Goal: Task Accomplishment & Management: Manage account settings

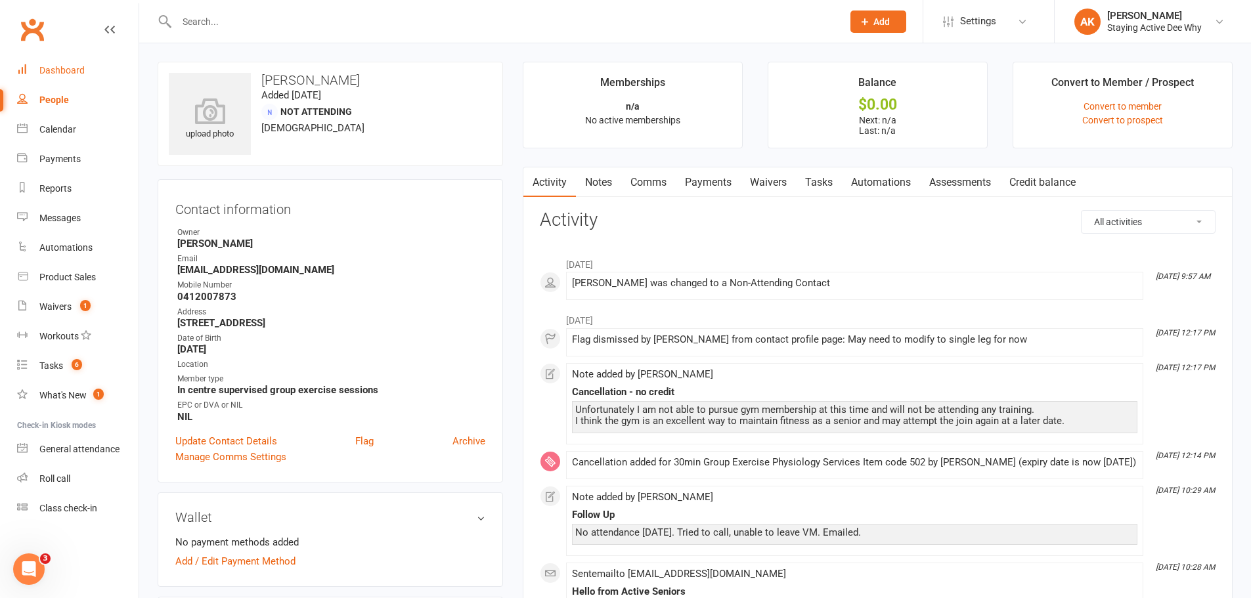
click at [91, 67] on link "Dashboard" at bounding box center [77, 71] width 121 height 30
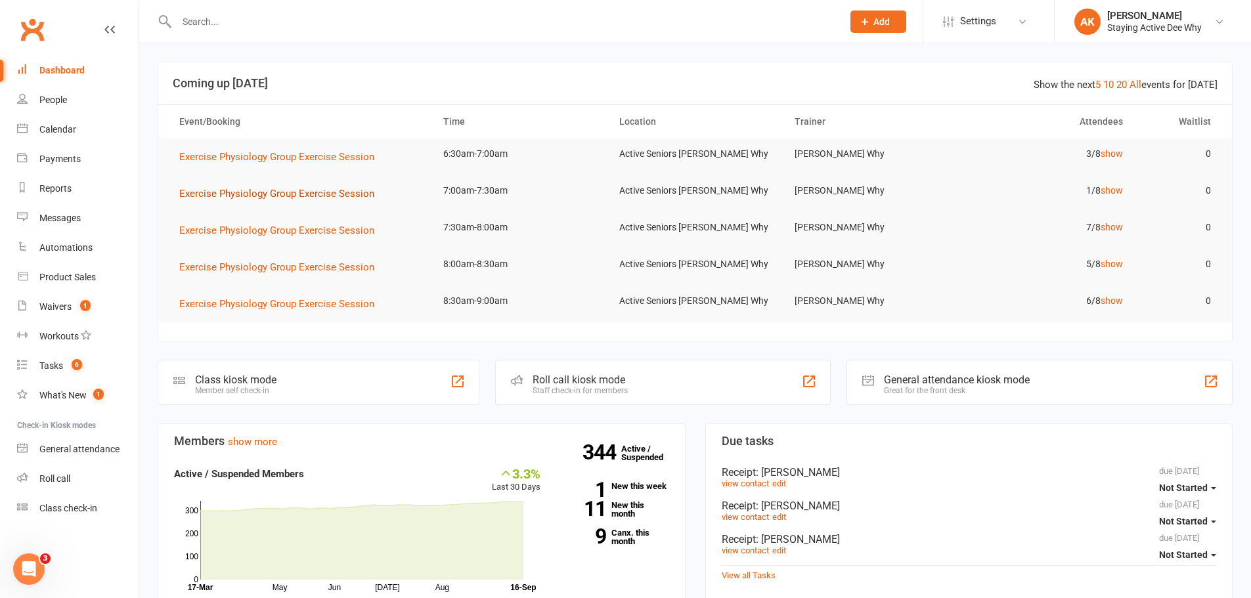
click at [343, 190] on span "Exercise Physiology Group Exercise Session" at bounding box center [276, 194] width 195 height 12
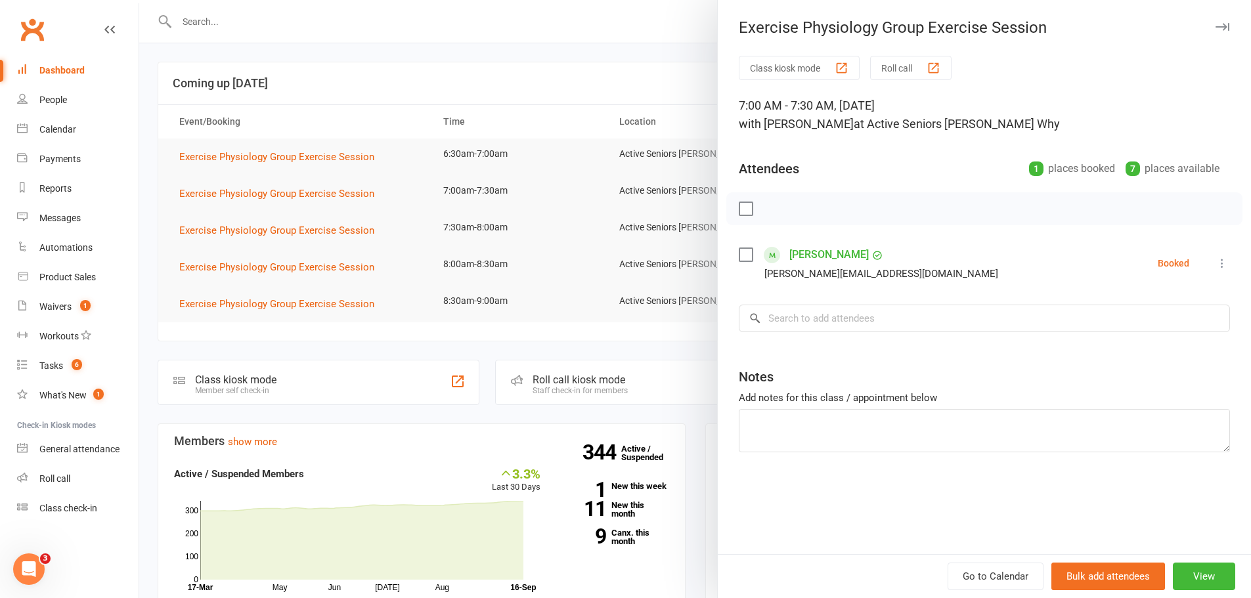
click at [461, 175] on div at bounding box center [695, 299] width 1112 height 598
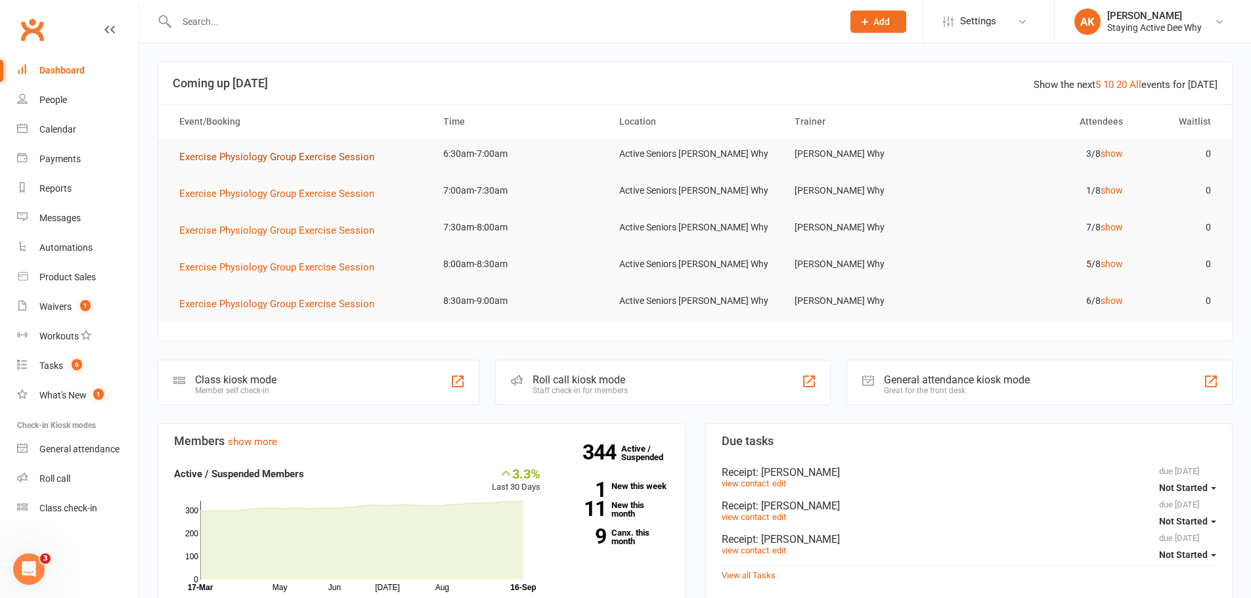
click at [325, 162] on span "Exercise Physiology Group Exercise Session" at bounding box center [276, 157] width 195 height 12
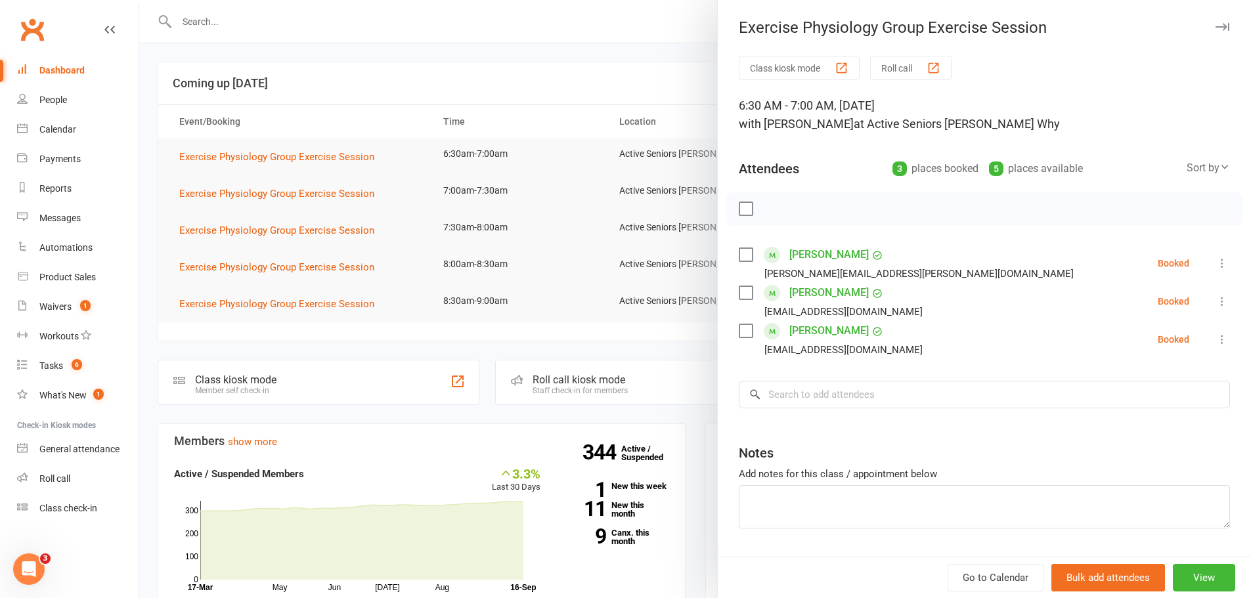
click at [372, 150] on div at bounding box center [695, 299] width 1112 height 598
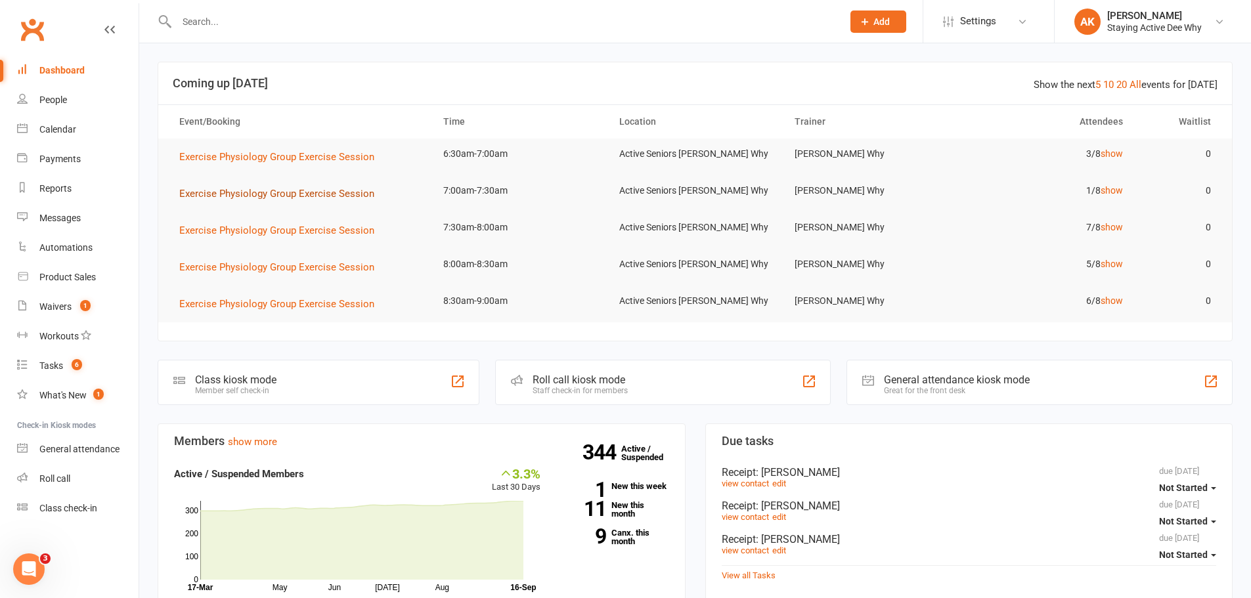
click at [293, 200] on button "Exercise Physiology Group Exercise Session" at bounding box center [281, 194] width 204 height 16
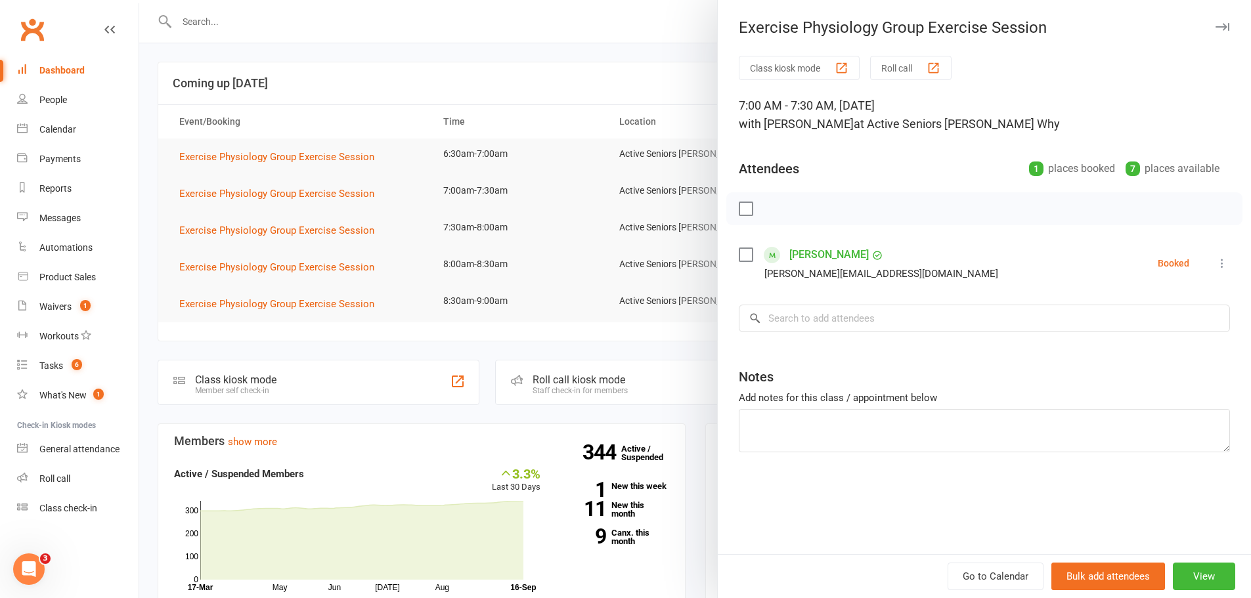
click at [452, 145] on div at bounding box center [695, 299] width 1112 height 598
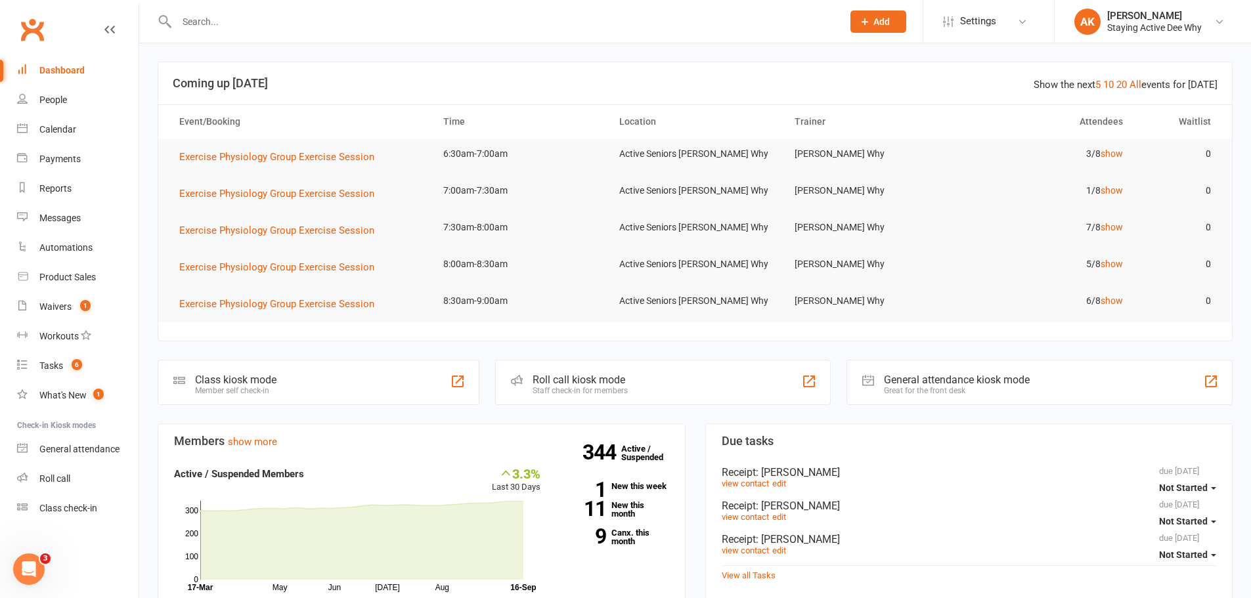
drag, startPoint x: 326, startPoint y: 95, endPoint x: 313, endPoint y: 74, distance: 24.2
click at [326, 97] on header "Show the next 5 10 20 All events for today Coming up Today" at bounding box center [695, 83] width 1074 height 42
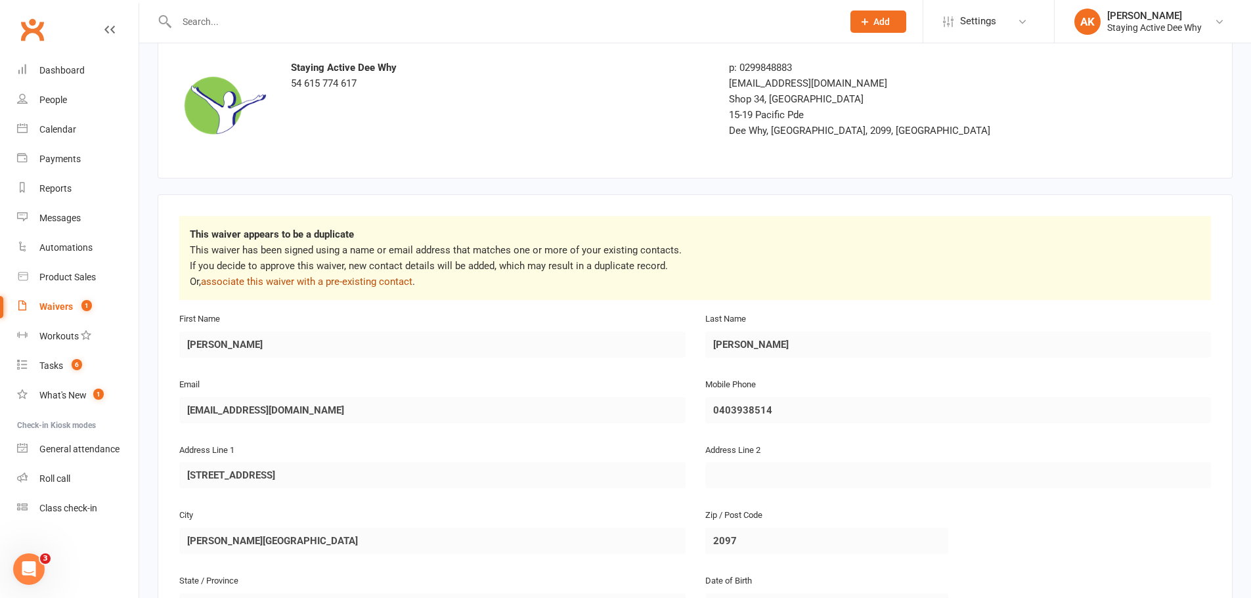
click at [366, 278] on link "associate this waiver with a pre-existing contact" at bounding box center [306, 282] width 211 height 12
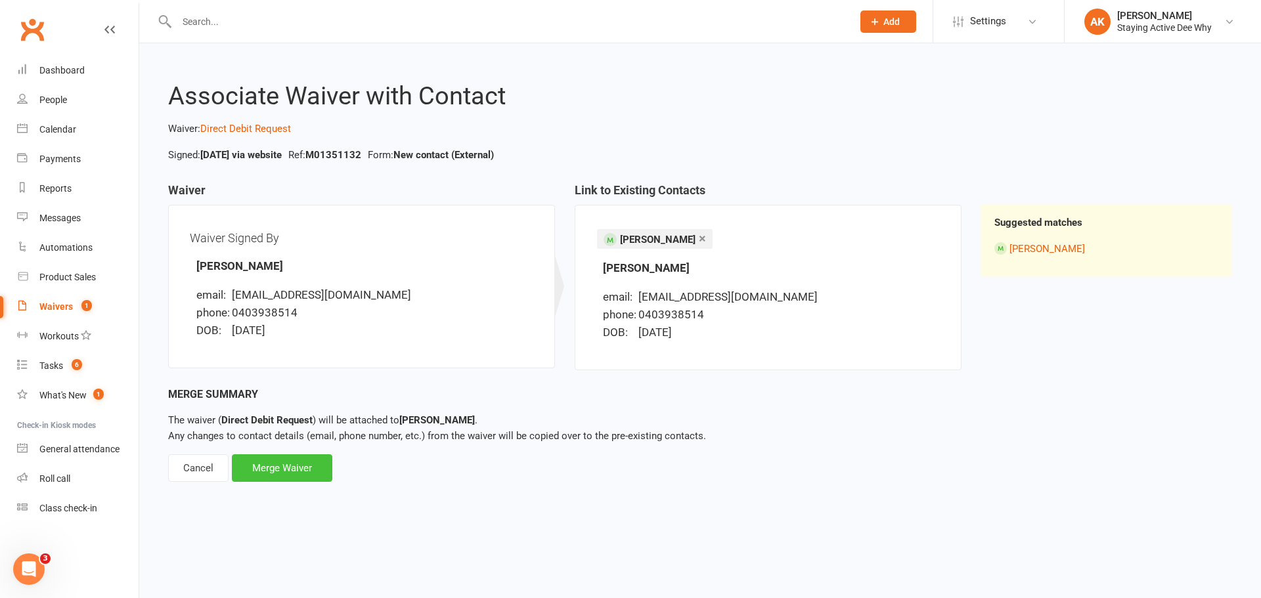
click at [284, 464] on div "Merge Waiver" at bounding box center [282, 468] width 100 height 28
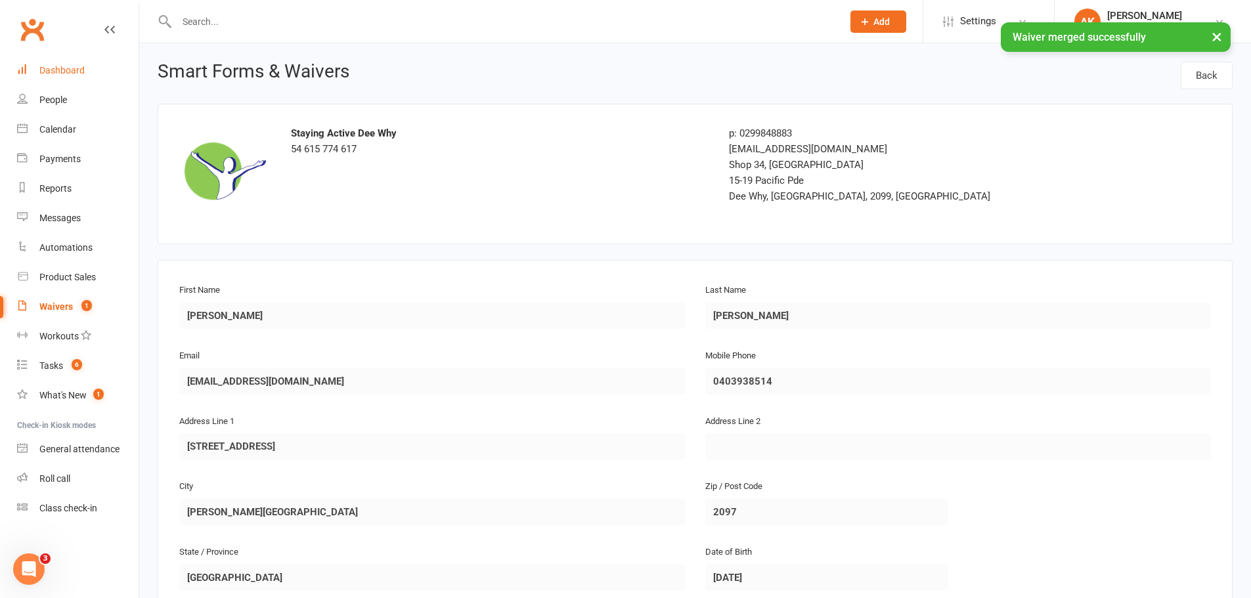
click at [98, 66] on link "Dashboard" at bounding box center [77, 71] width 121 height 30
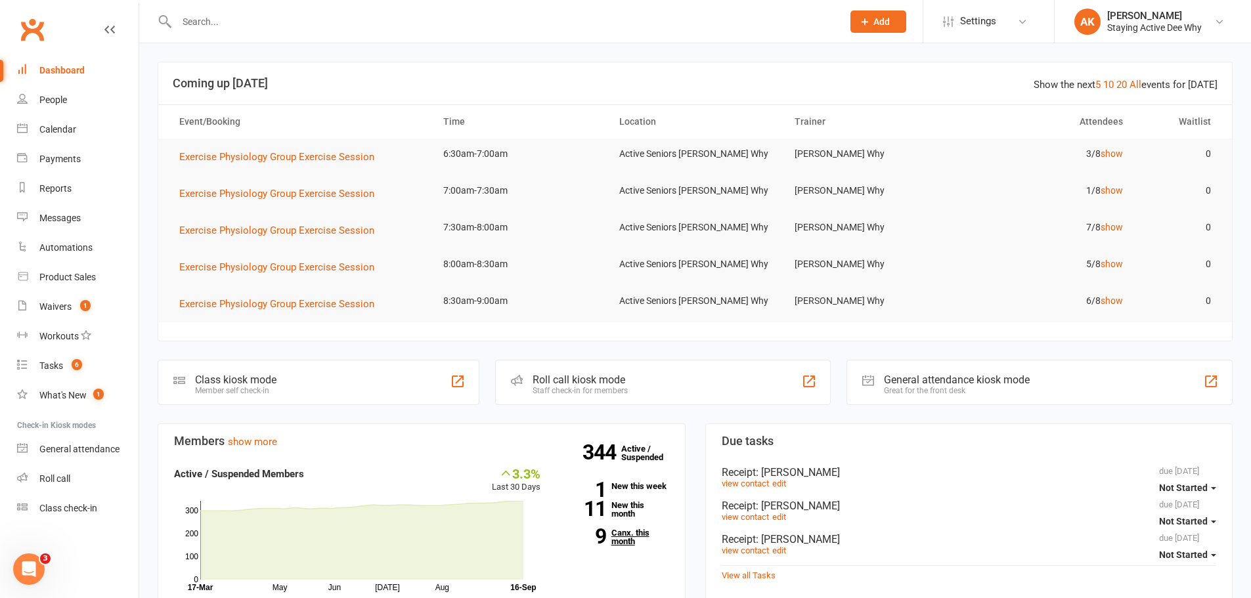
click at [621, 535] on link "9 Canx. this month" at bounding box center [614, 537] width 109 height 17
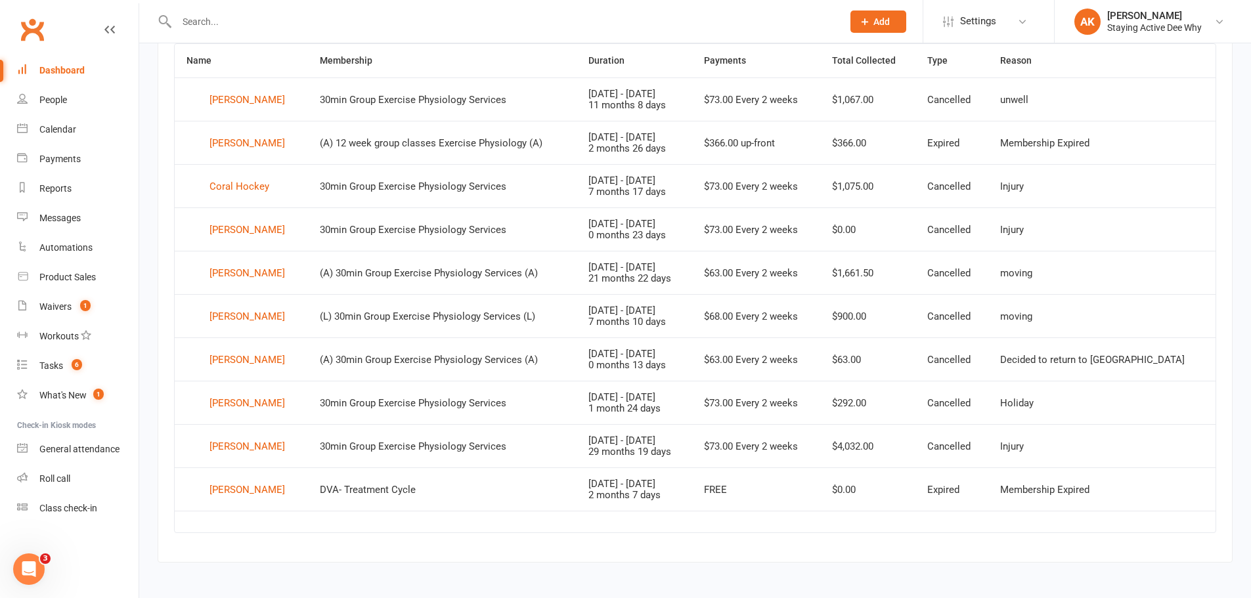
scroll to position [299, 0]
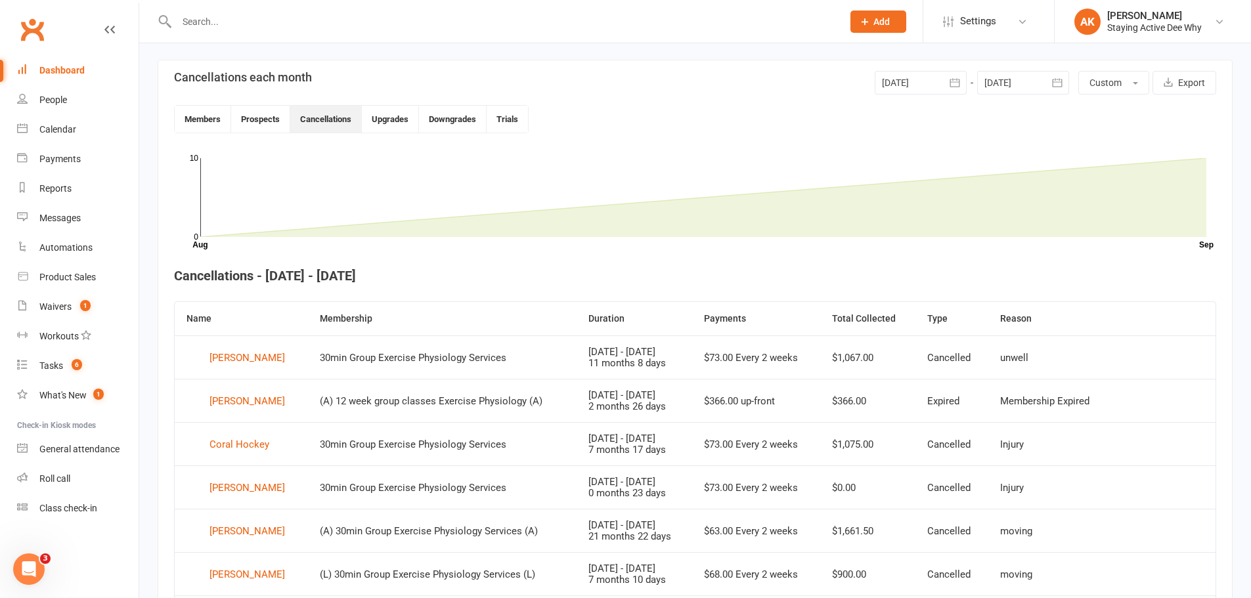
click at [99, 71] on link "Dashboard" at bounding box center [77, 71] width 121 height 30
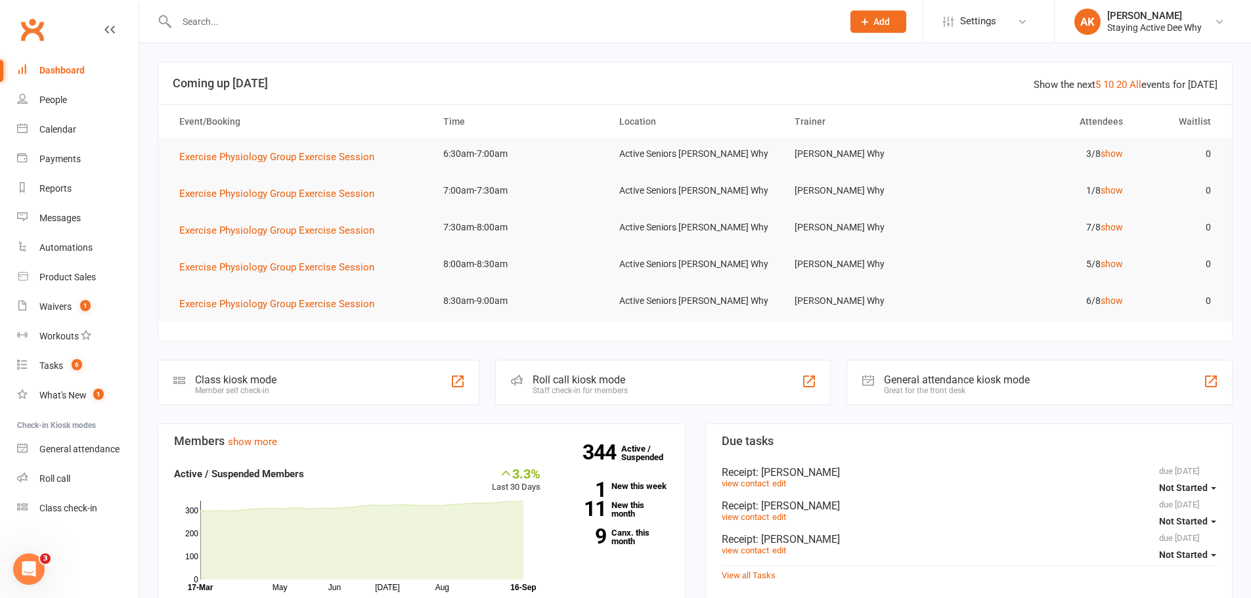
click at [313, 17] on input "text" at bounding box center [503, 21] width 661 height 18
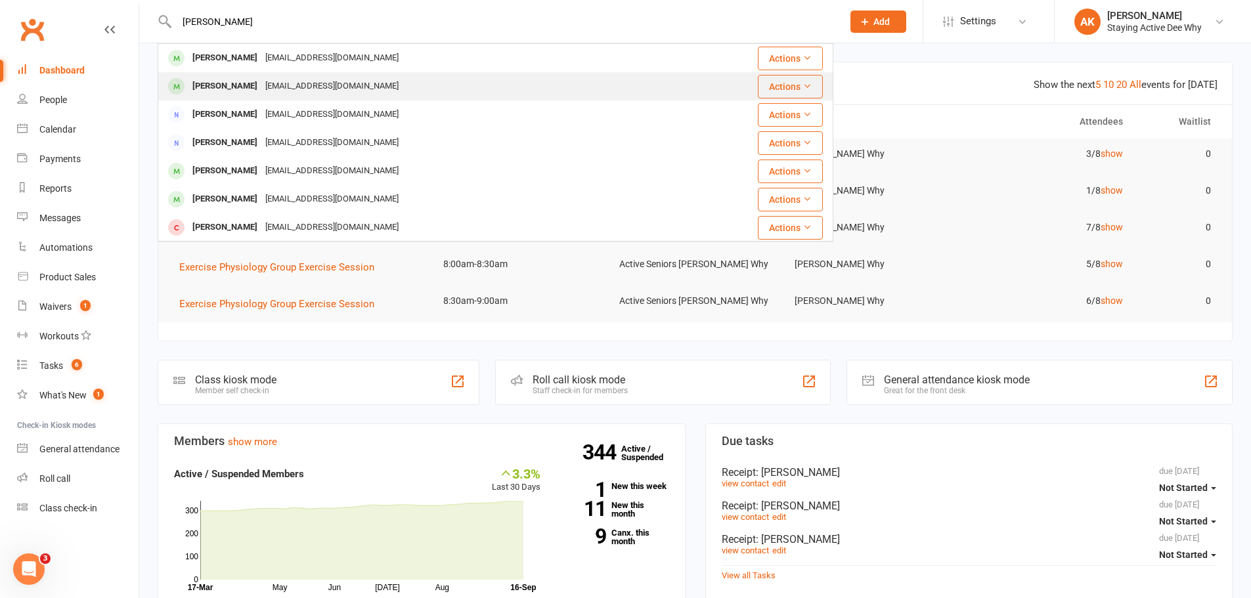
type input "[PERSON_NAME]"
click at [303, 79] on div "[EMAIL_ADDRESS][DOMAIN_NAME]" at bounding box center [331, 86] width 141 height 19
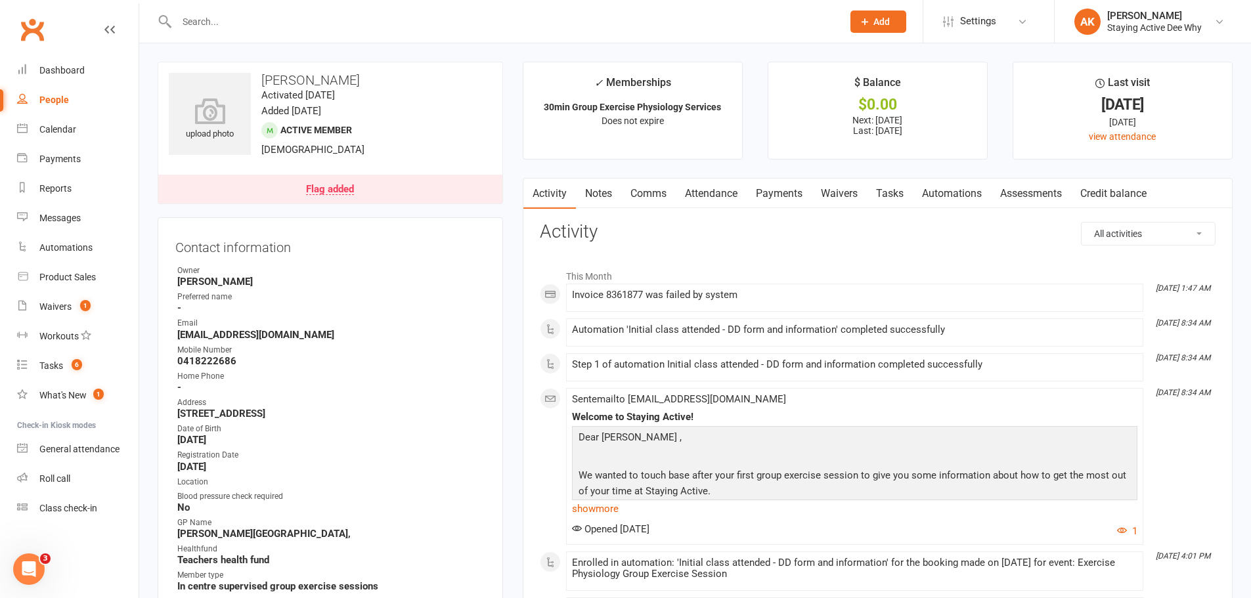
click at [726, 207] on link "Attendance" at bounding box center [711, 194] width 71 height 30
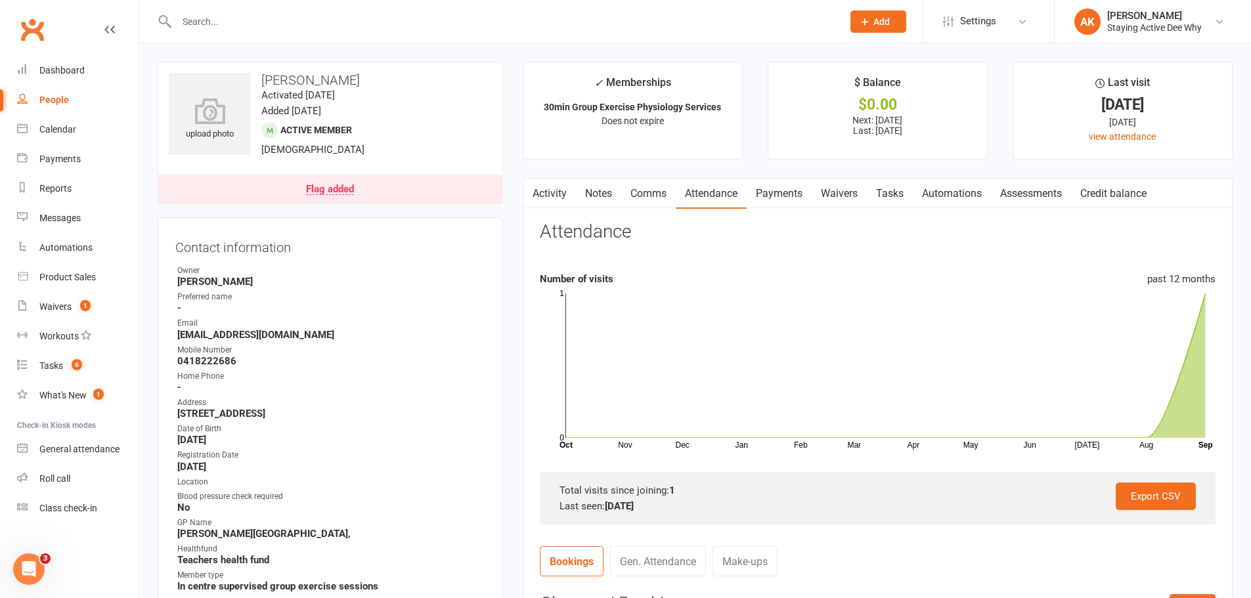
click at [411, 200] on link "Flag added" at bounding box center [330, 189] width 344 height 29
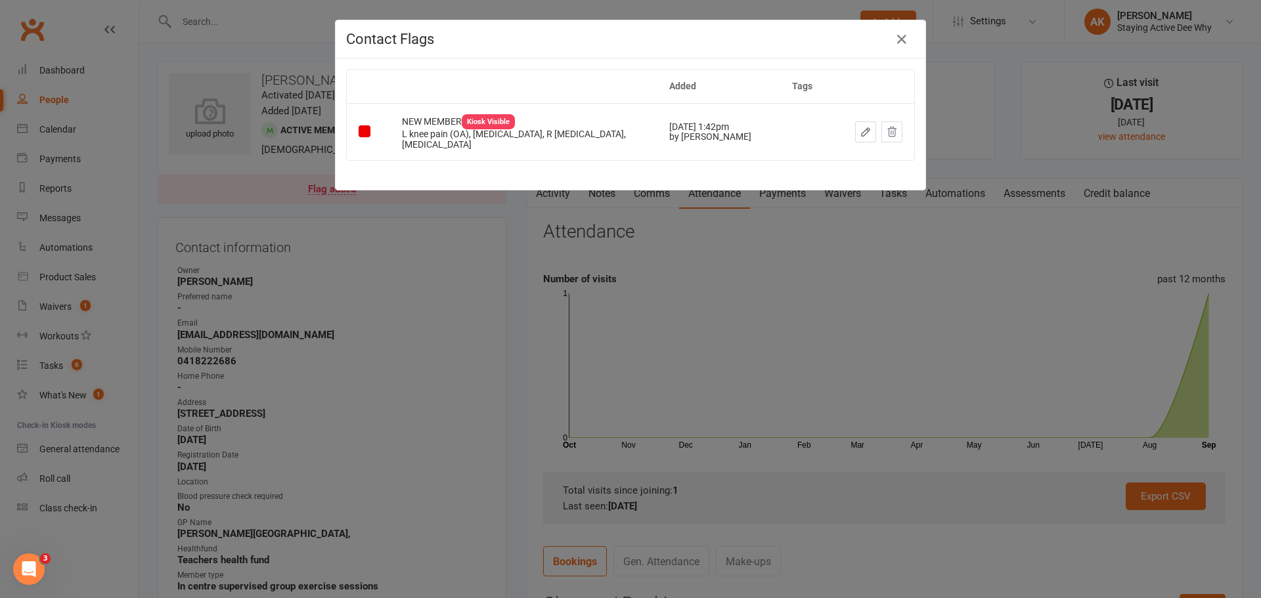
click at [408, 211] on div "Contact Flags Added Tags NEW MEMBER Kiosk Visible L knee pain (OA), [MEDICAL_DA…" at bounding box center [630, 299] width 1261 height 598
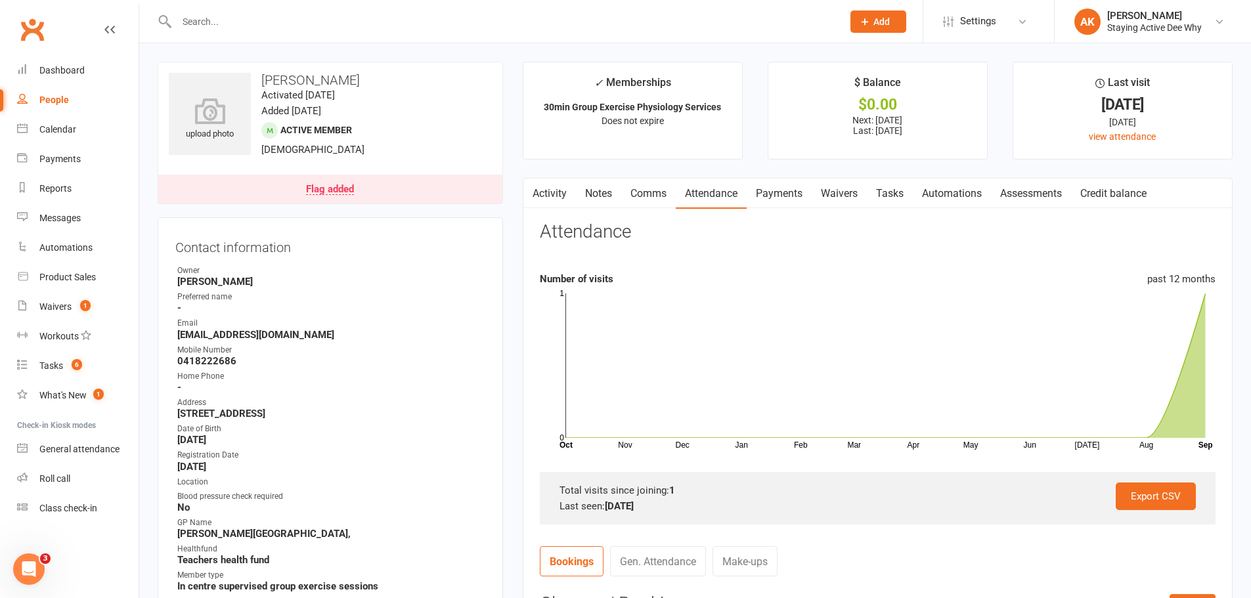
click at [1032, 186] on link "Assessments" at bounding box center [1031, 194] width 80 height 30
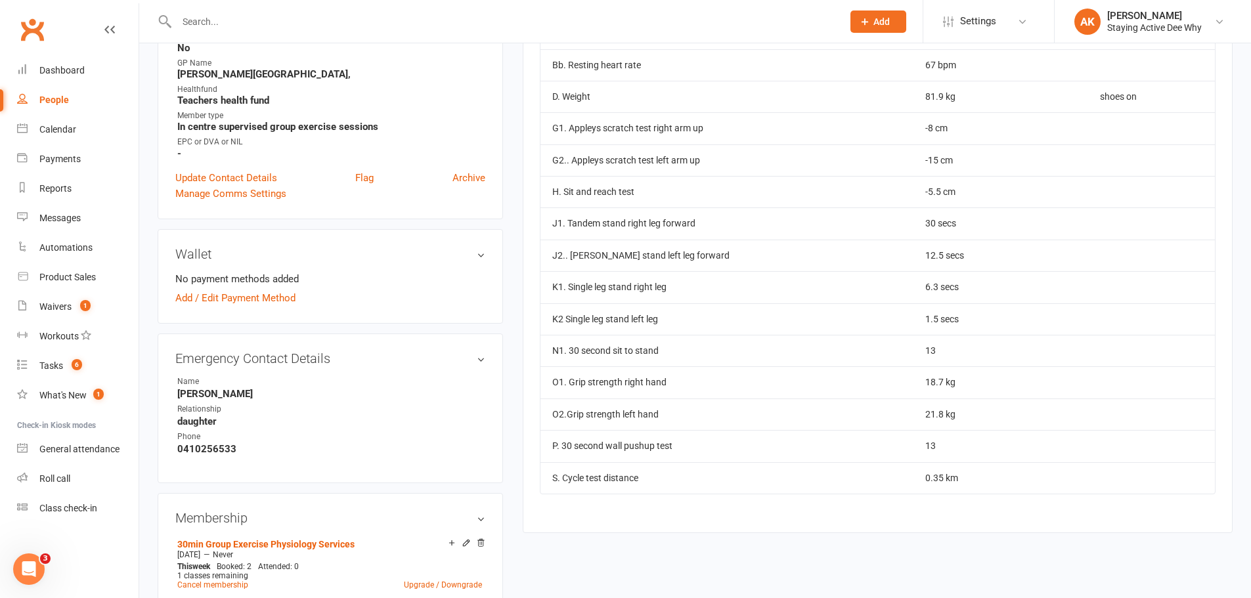
scroll to position [394, 0]
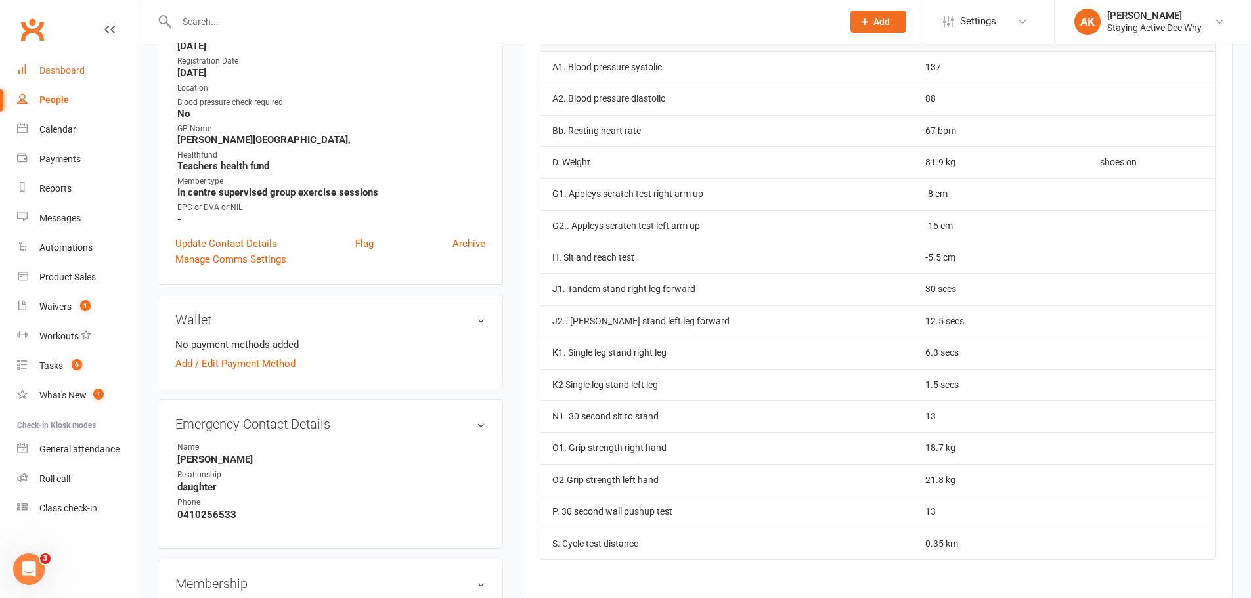
click at [90, 75] on link "Dashboard" at bounding box center [77, 71] width 121 height 30
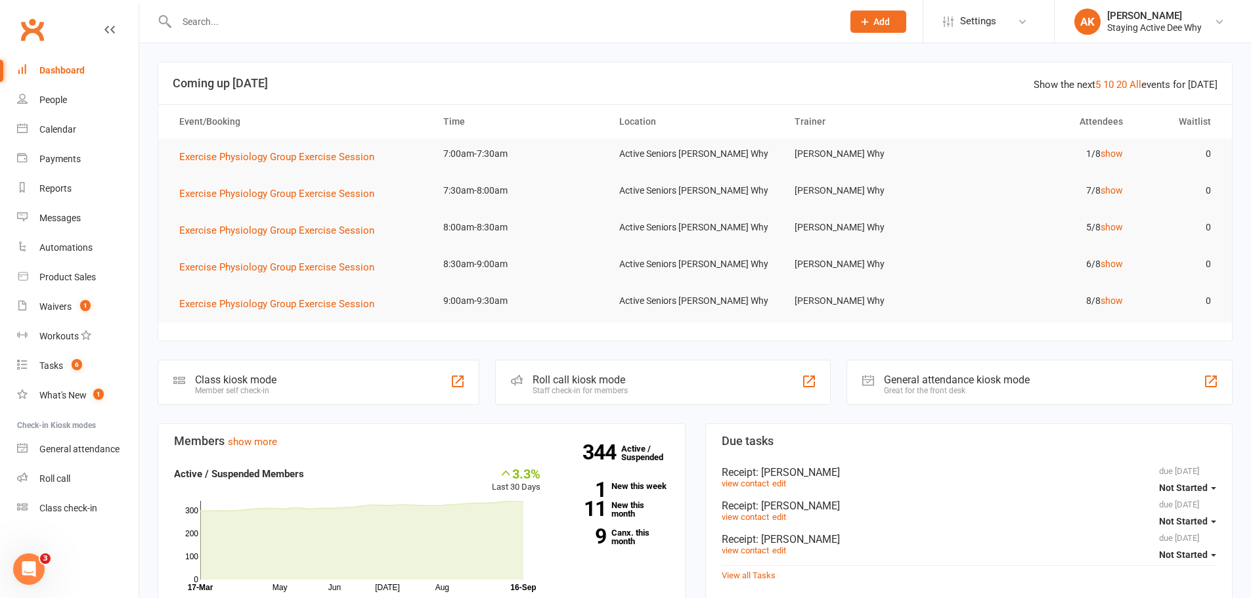
click at [242, 18] on input "text" at bounding box center [503, 21] width 661 height 18
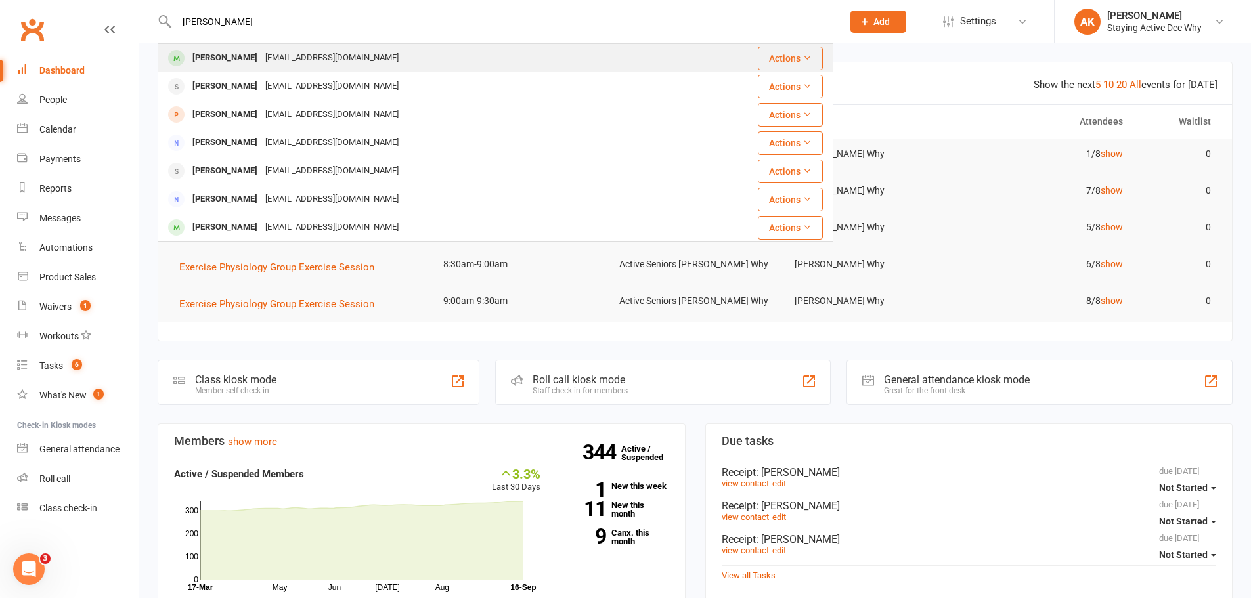
type input "[PERSON_NAME]"
click at [320, 51] on div "[EMAIL_ADDRESS][DOMAIN_NAME]" at bounding box center [331, 58] width 141 height 19
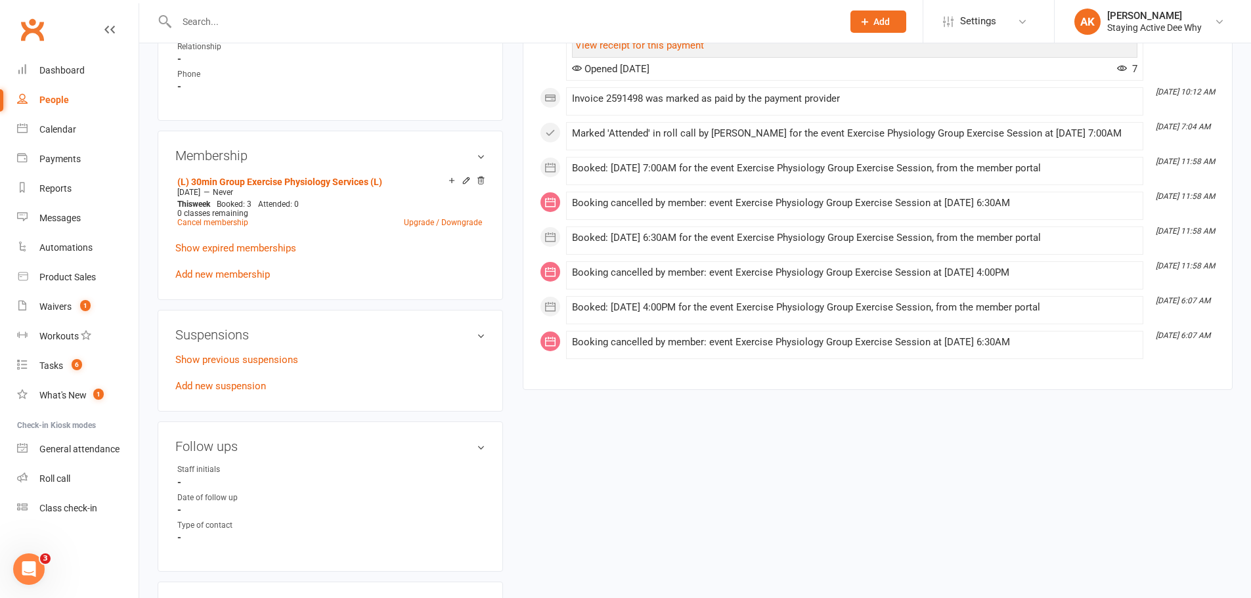
scroll to position [919, 0]
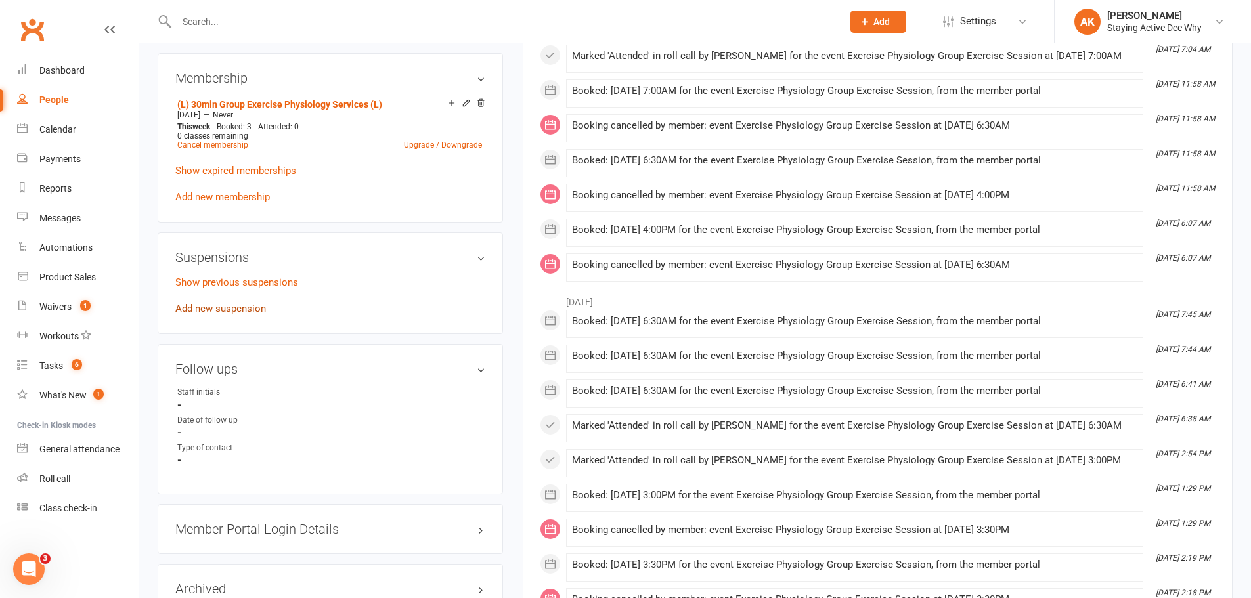
click at [230, 309] on link "Add new suspension" at bounding box center [220, 309] width 91 height 12
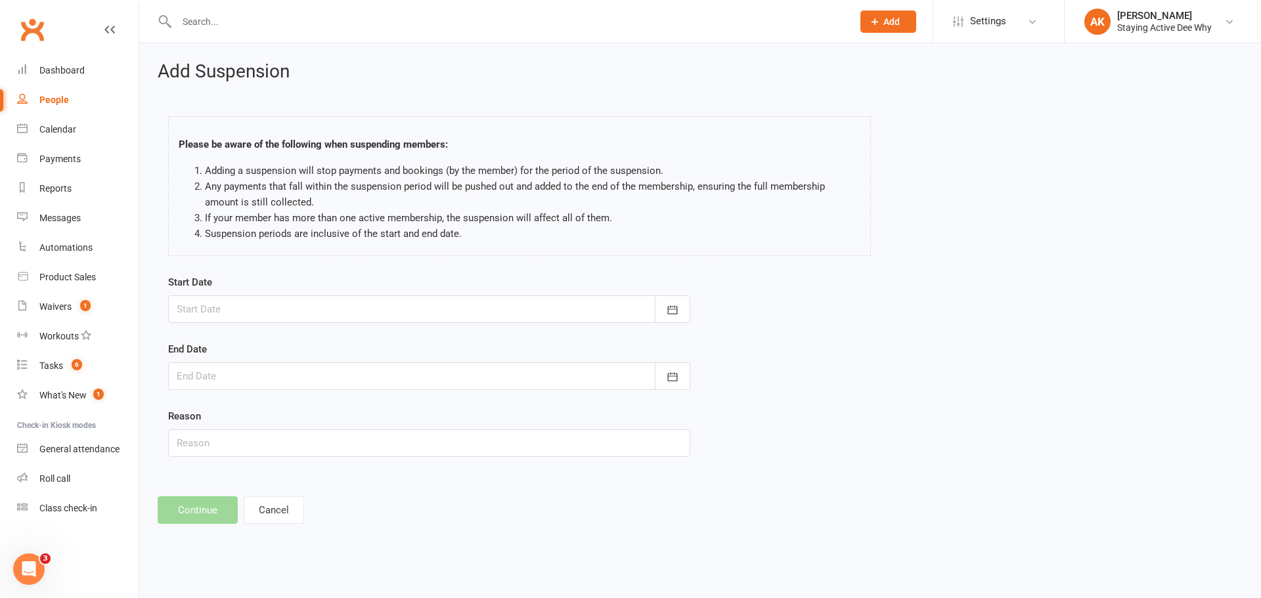
click at [306, 317] on div at bounding box center [429, 310] width 522 height 28
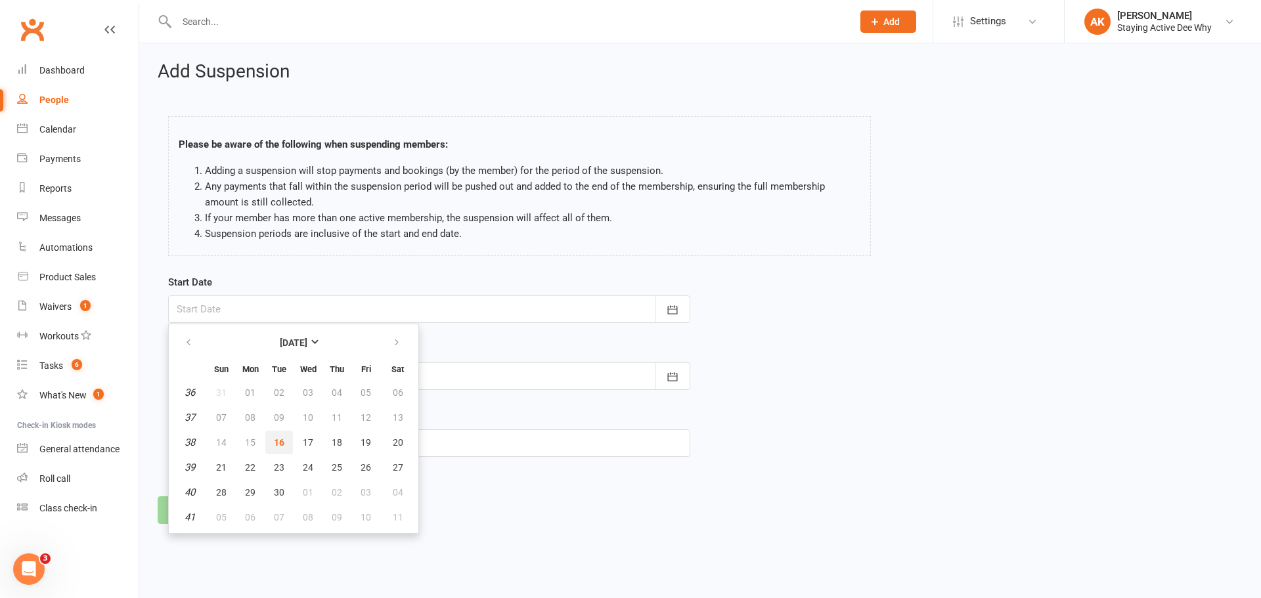
click at [276, 442] on span "16" at bounding box center [279, 442] width 11 height 11
type input "[DATE]"
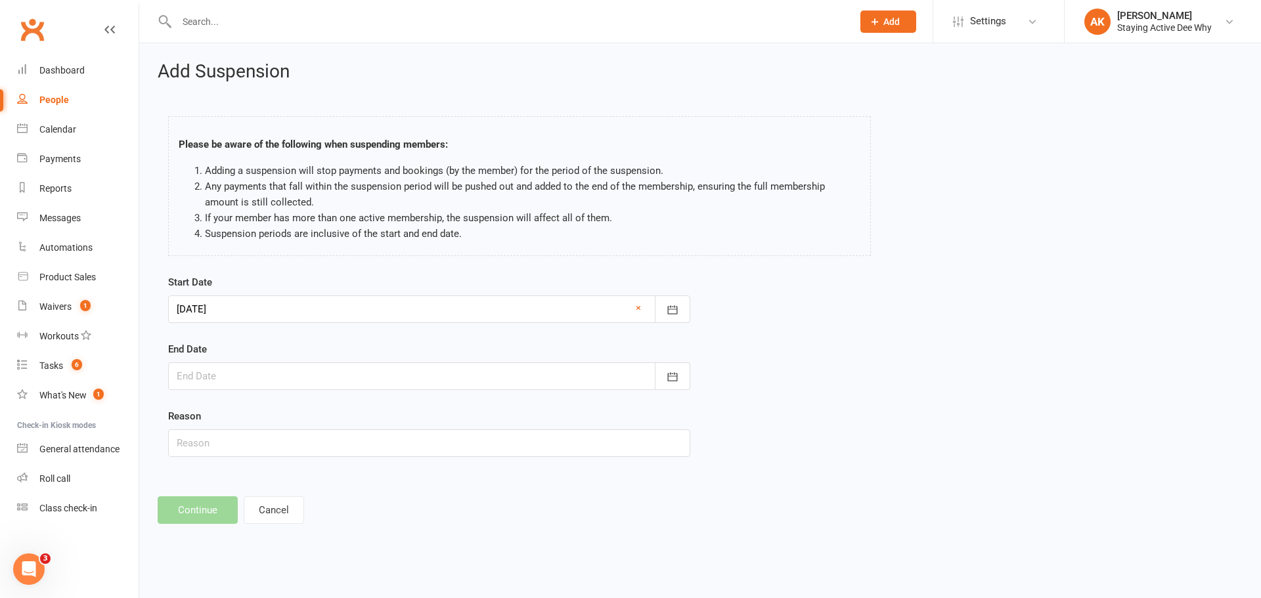
click at [265, 376] on div at bounding box center [429, 376] width 522 height 28
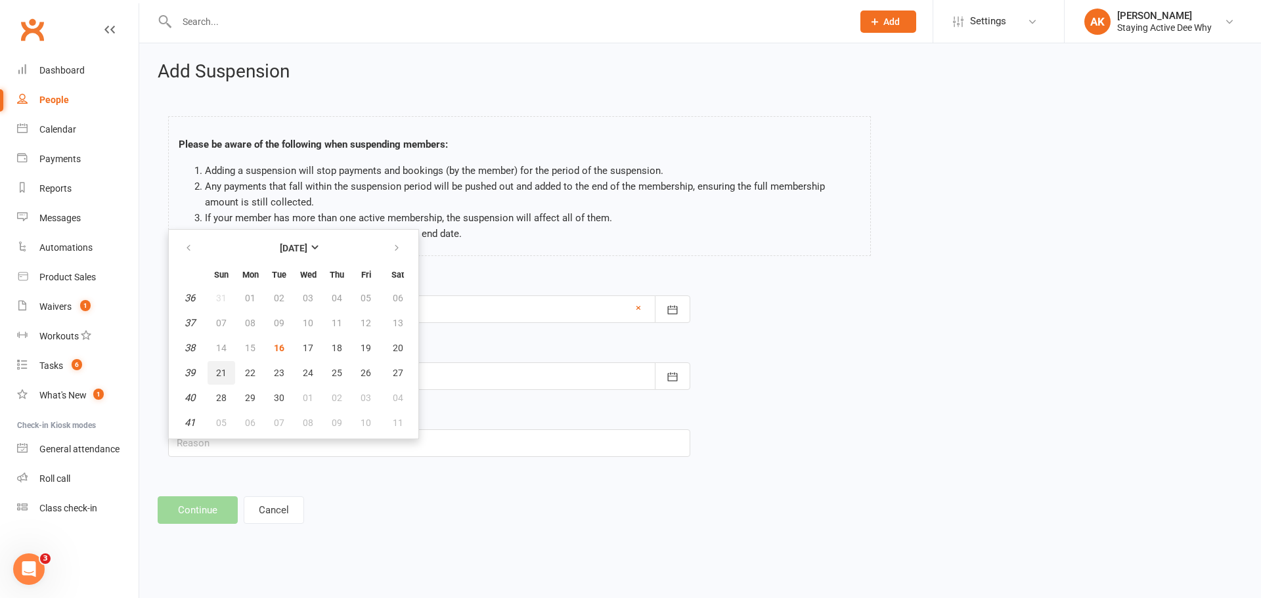
click at [219, 374] on span "21" at bounding box center [221, 373] width 11 height 11
type input "[DATE]"
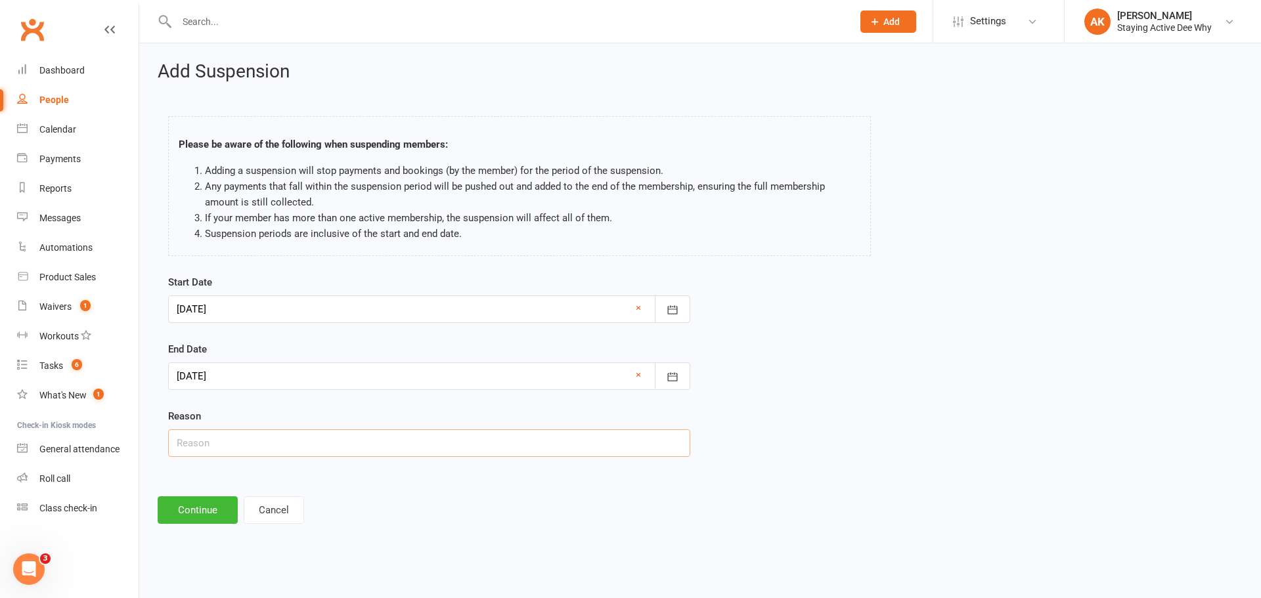
click at [230, 435] on input "text" at bounding box center [429, 443] width 522 height 28
type input "Sick"
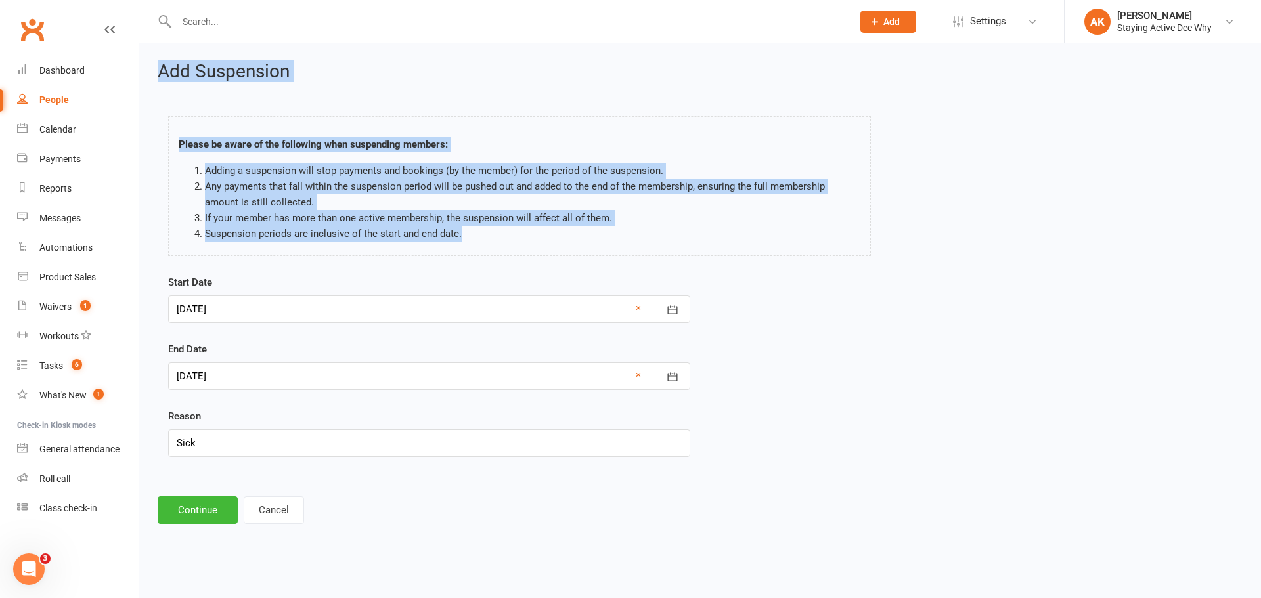
drag, startPoint x: 154, startPoint y: 74, endPoint x: 507, endPoint y: 230, distance: 386.3
click at [507, 230] on div "Add Suspension Please be aware of the following when suspending members: Adding…" at bounding box center [700, 292] width 1122 height 499
click at [507, 230] on li "Suspension periods are inclusive of the start and end date." at bounding box center [532, 234] width 655 height 16
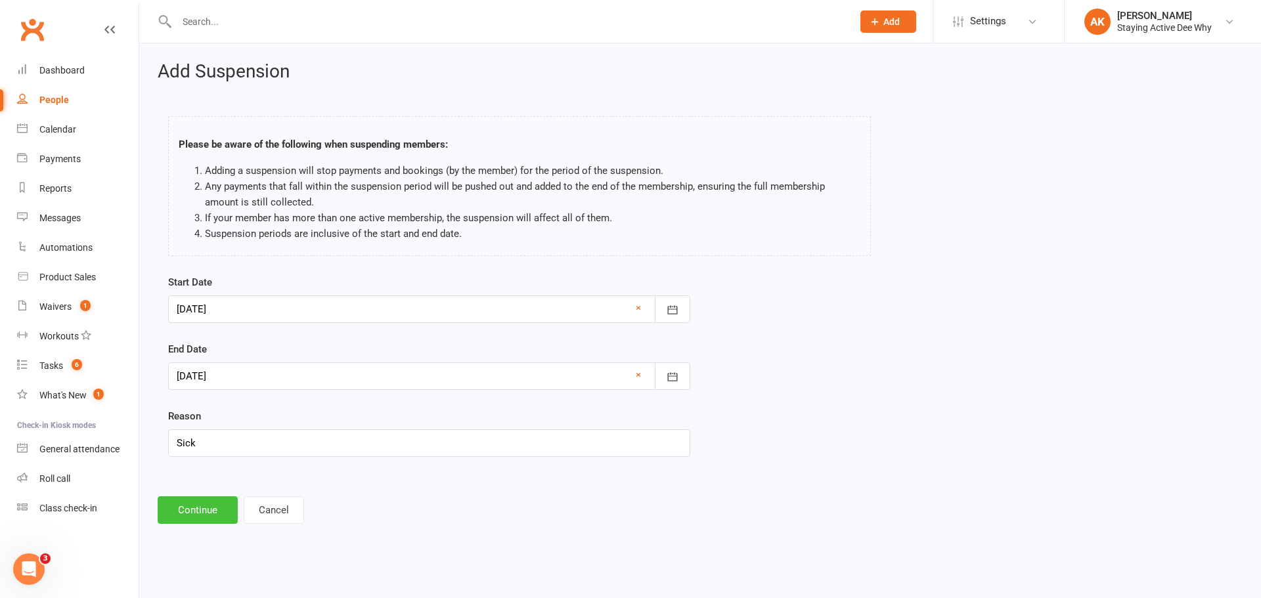
click at [194, 508] on button "Continue" at bounding box center [198, 510] width 80 height 28
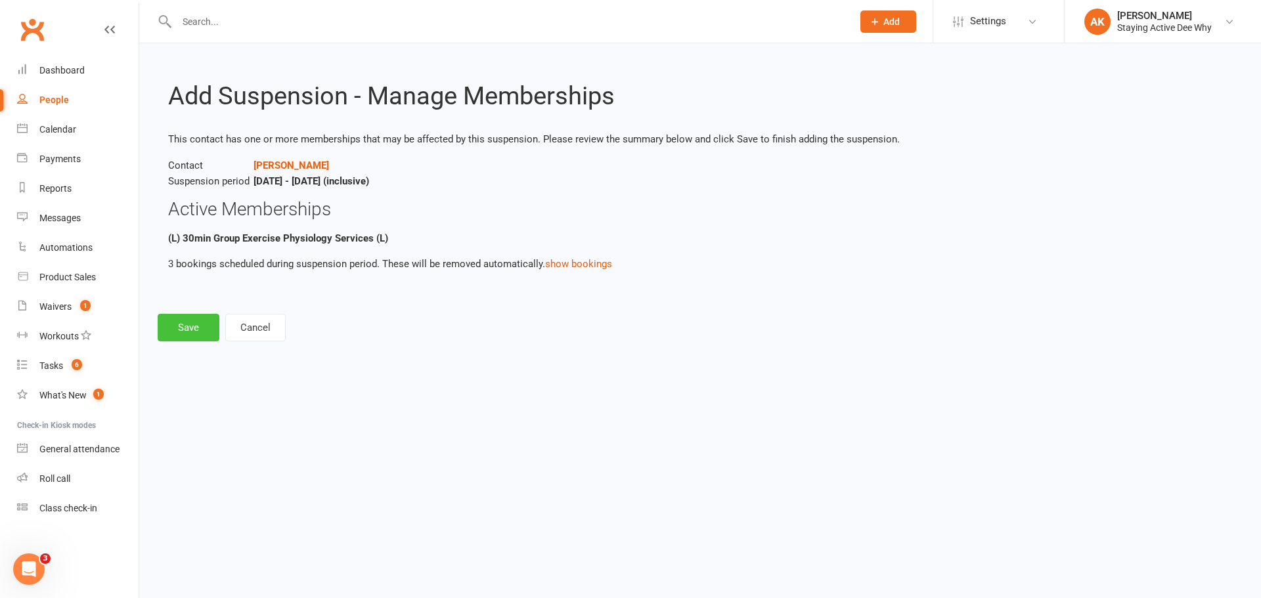
click at [203, 314] on button "Save" at bounding box center [189, 328] width 62 height 28
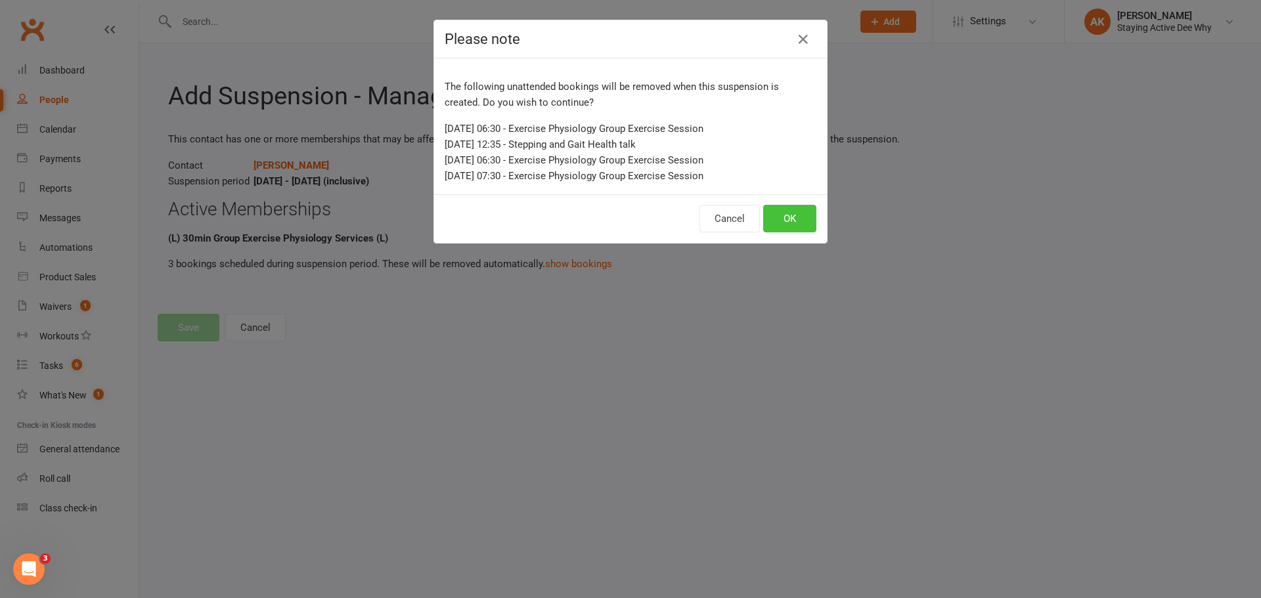
click at [768, 214] on button "OK" at bounding box center [789, 219] width 53 height 28
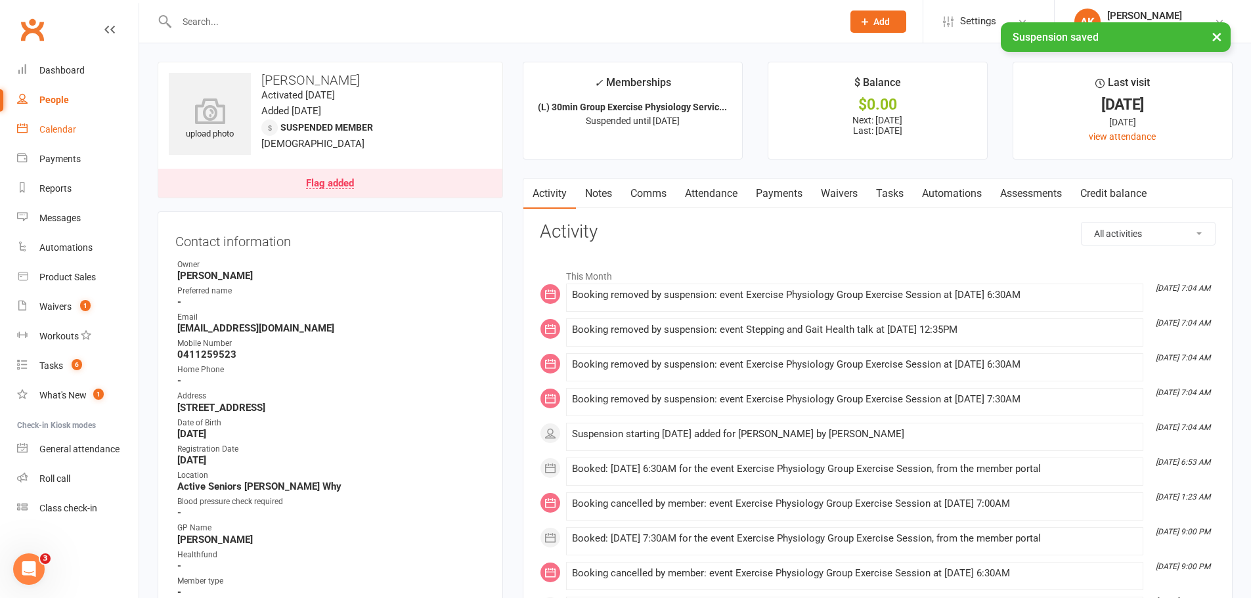
click at [80, 129] on link "Calendar" at bounding box center [77, 130] width 121 height 30
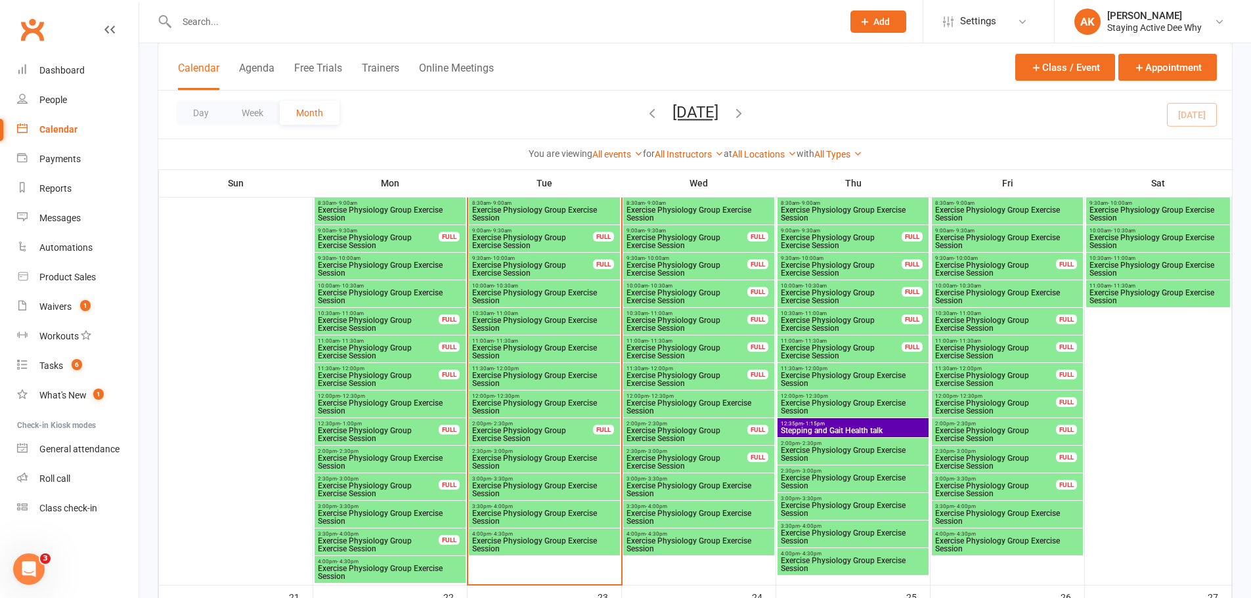
scroll to position [1313, 0]
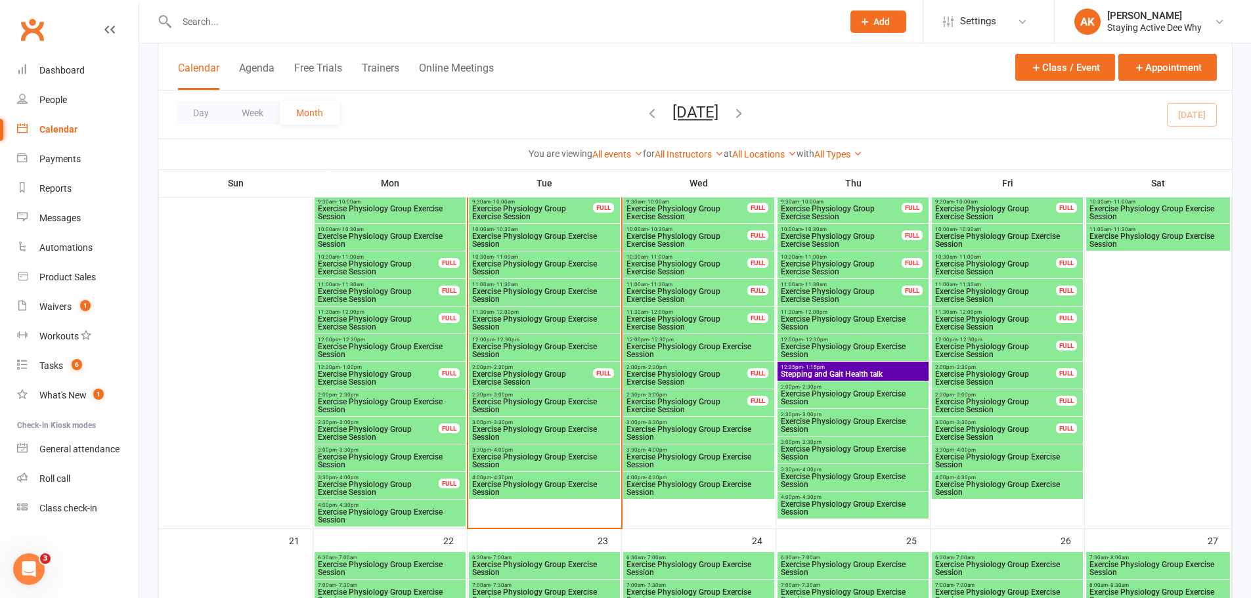
click at [841, 371] on span "Stepping and Gait Health talk" at bounding box center [853, 374] width 146 height 8
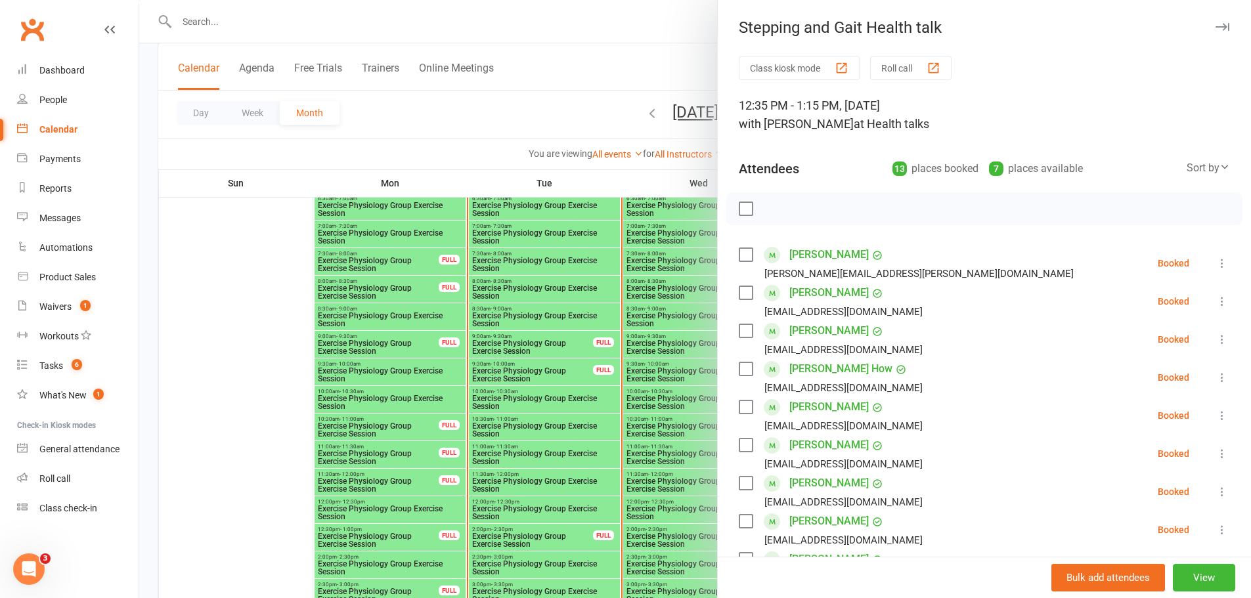
scroll to position [985, 0]
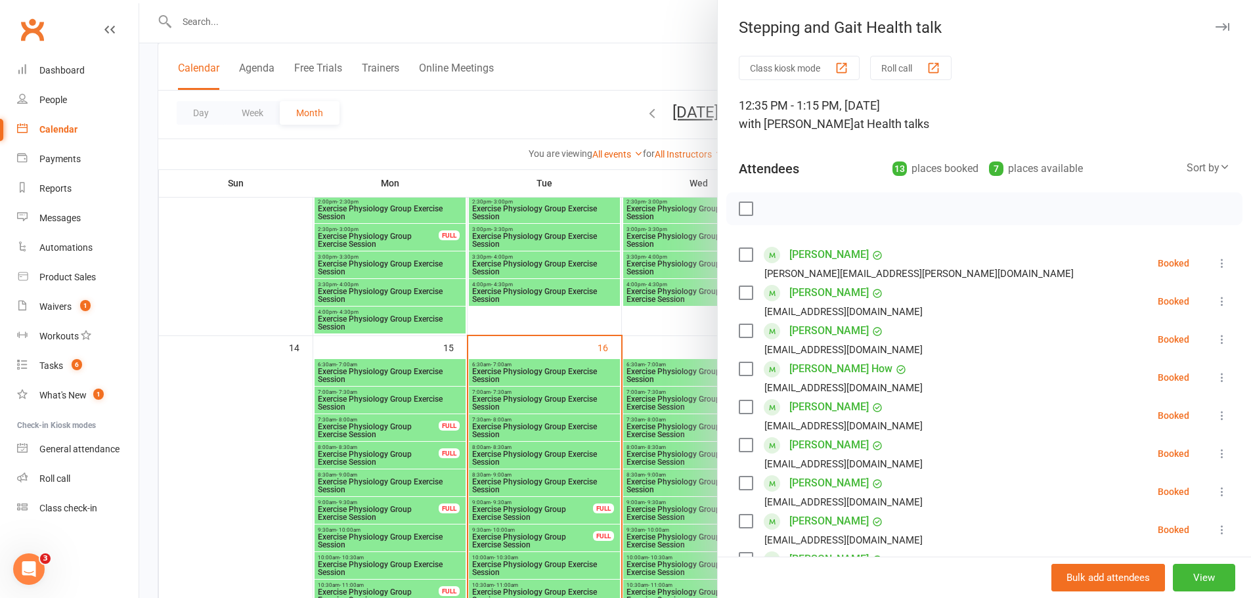
click at [460, 99] on div at bounding box center [695, 299] width 1112 height 598
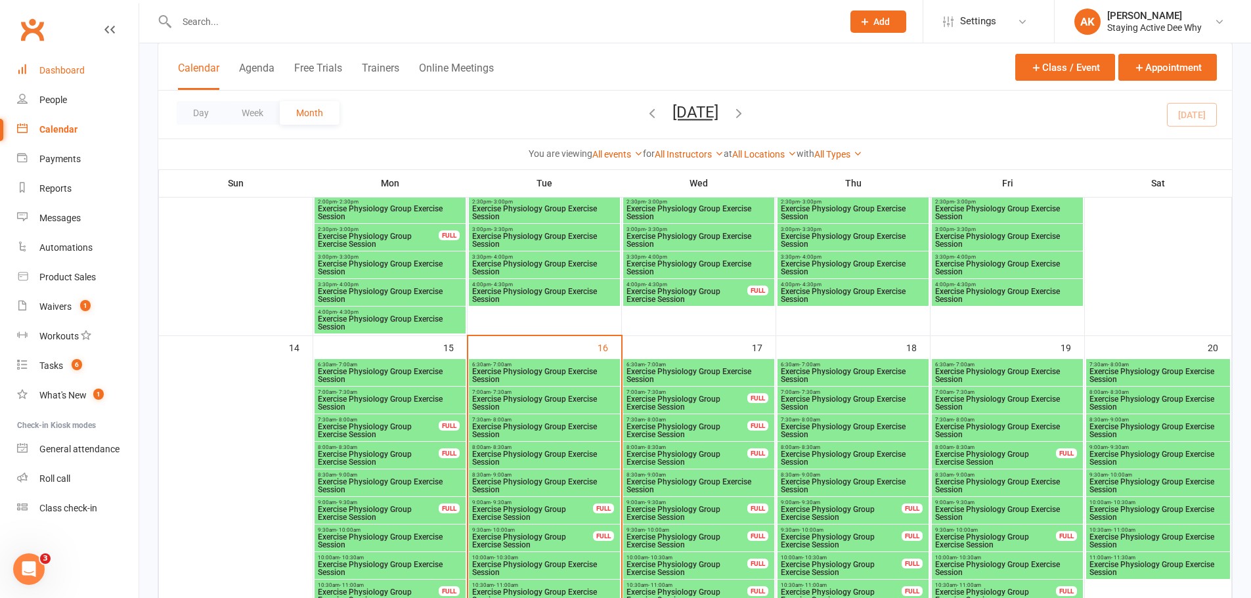
click at [92, 62] on link "Dashboard" at bounding box center [77, 71] width 121 height 30
